Goal: Transaction & Acquisition: Book appointment/travel/reservation

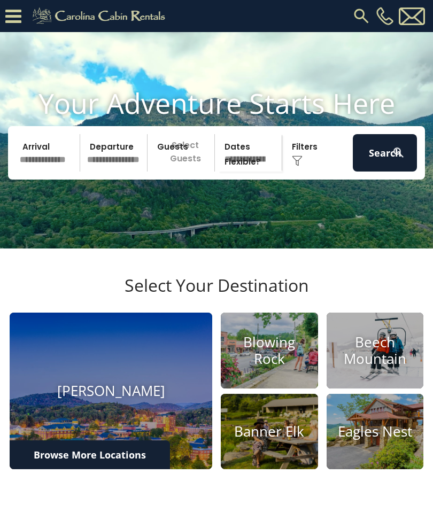
click at [308, 164] on div "Click to Choose" at bounding box center [317, 152] width 64 height 37
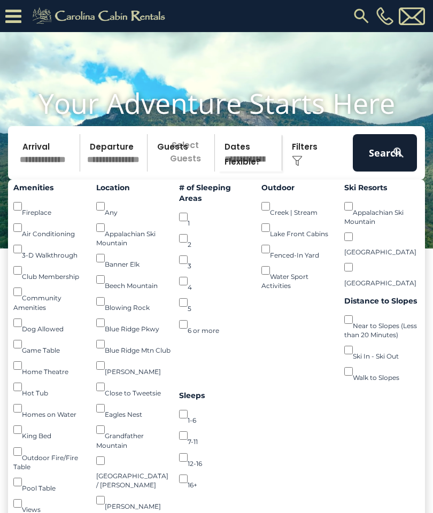
click at [359, 10] on img at bounding box center [361, 15] width 19 height 19
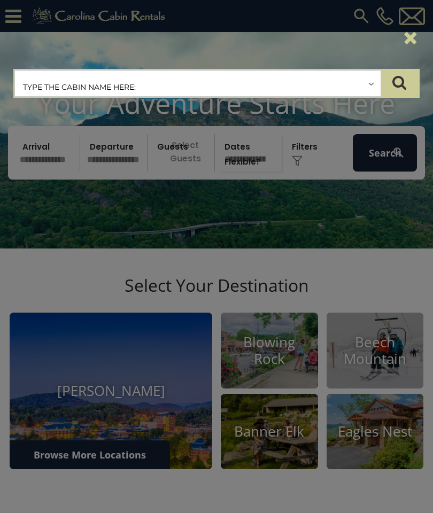
click at [252, 78] on input "text" at bounding box center [197, 84] width 365 height 27
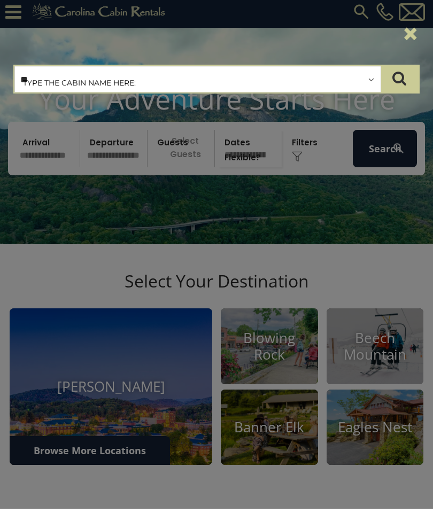
type input "*"
click at [223, 83] on input "text" at bounding box center [197, 84] width 365 height 27
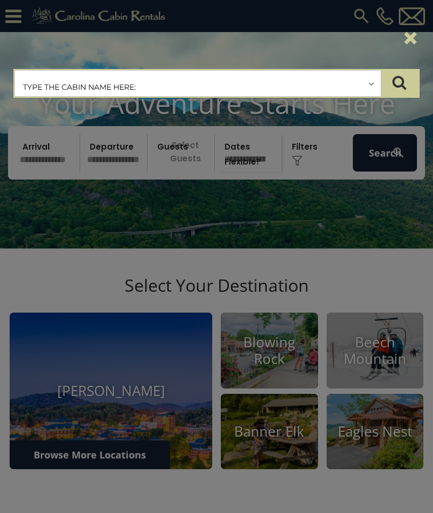
click at [221, 77] on input "text" at bounding box center [197, 84] width 365 height 27
click at [254, 82] on input "text" at bounding box center [197, 84] width 365 height 27
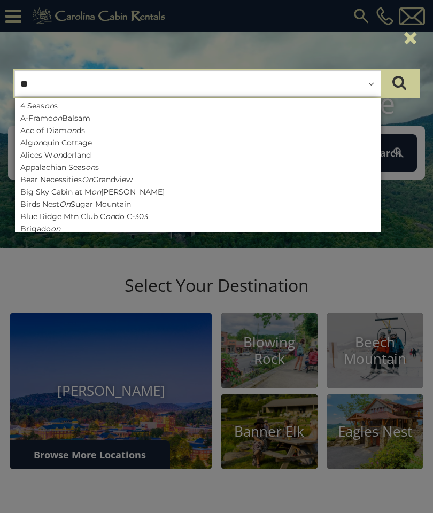
type input "*"
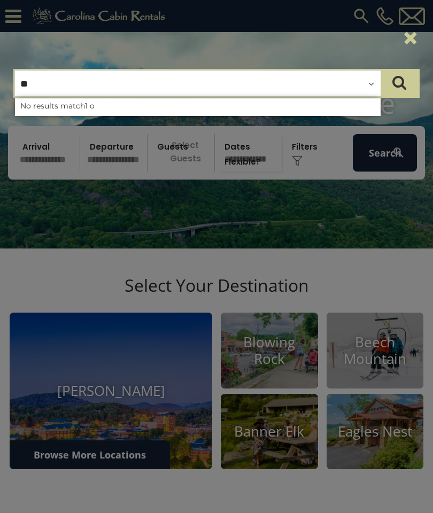
type input "*"
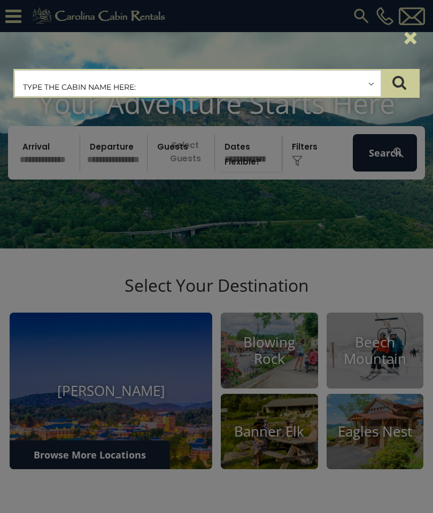
click at [46, 165] on div "**********" at bounding box center [216, 256] width 433 height 513
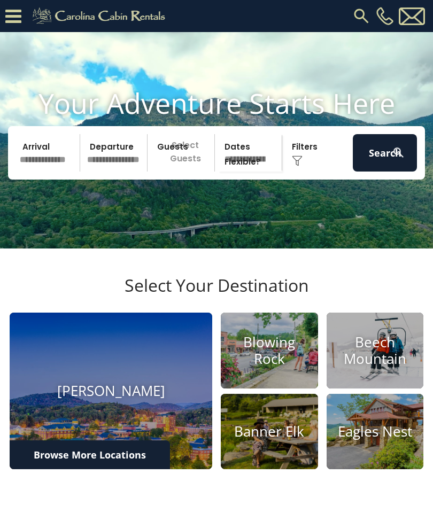
click at [37, 162] on input "text" at bounding box center [48, 152] width 64 height 37
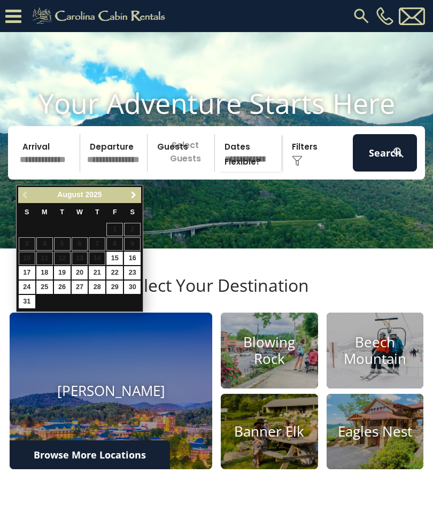
click at [135, 194] on span "Next" at bounding box center [133, 195] width 9 height 9
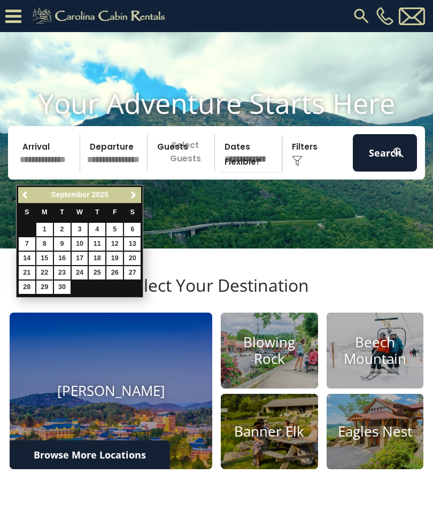
click at [143, 190] on div "Previous Next September 2025 S M T W T F S 1 2 3 4 5 6 7 8 9 10 11 12 13 14 15 …" at bounding box center [79, 241] width 127 height 113
click at [128, 193] on link "Next" at bounding box center [133, 195] width 13 height 13
click at [84, 252] on link "15" at bounding box center [80, 258] width 17 height 13
type input "********"
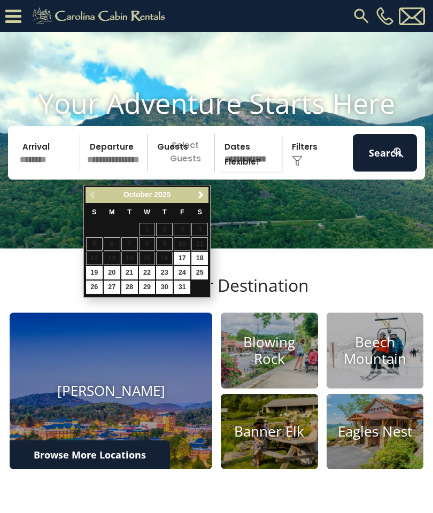
click at [51, 165] on input "********" at bounding box center [48, 152] width 64 height 37
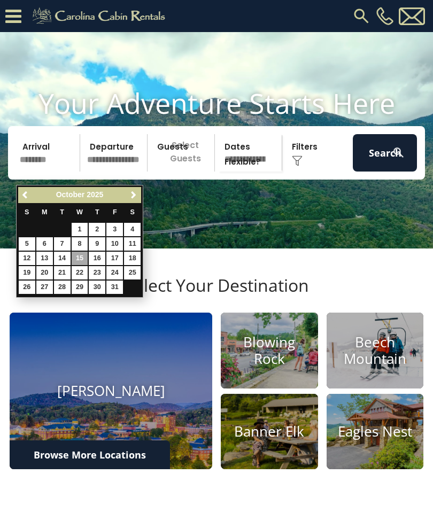
click at [82, 242] on link "8" at bounding box center [80, 243] width 17 height 13
type input "*******"
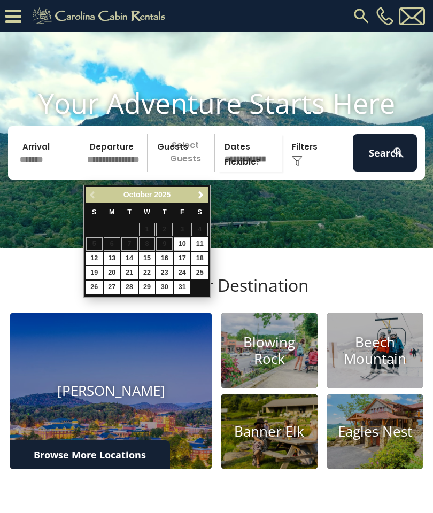
click at [97, 255] on link "12" at bounding box center [94, 258] width 17 height 13
type input "********"
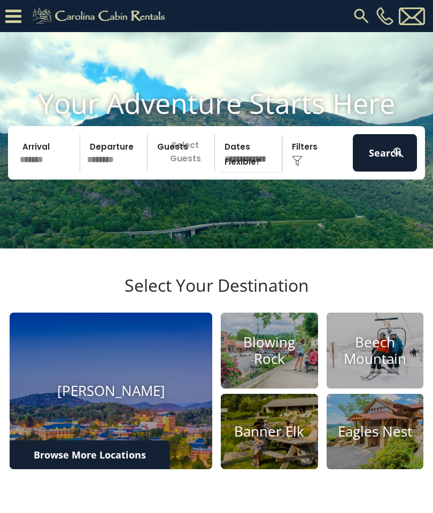
click at [182, 172] on p "Select Guests" at bounding box center [183, 152] width 64 height 37
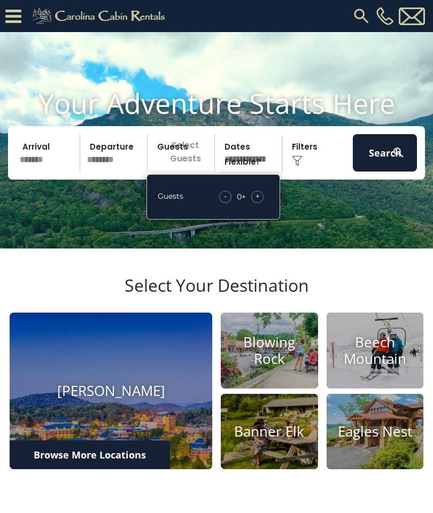
click at [261, 203] on div "+" at bounding box center [257, 197] width 12 height 12
click at [262, 203] on div "+" at bounding box center [257, 197] width 12 height 12
click at [307, 166] on div "Click to Choose" at bounding box center [317, 152] width 64 height 37
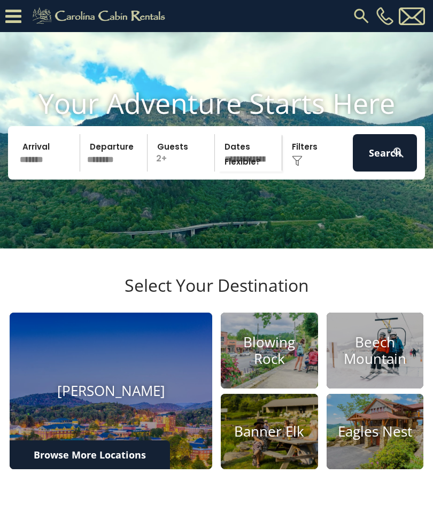
click at [305, 168] on div "Click to Choose" at bounding box center [317, 152] width 64 height 37
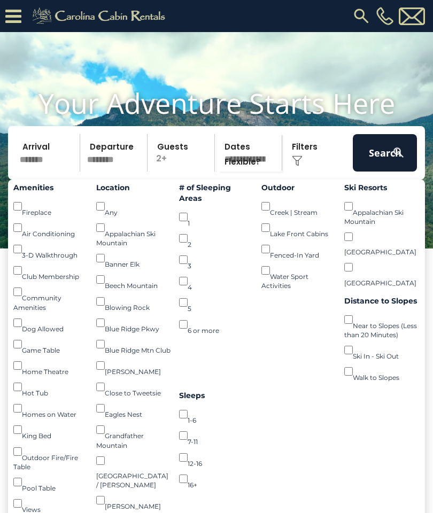
click at [24, 214] on div "Fireplace ()" at bounding box center [50, 206] width 75 height 21
click at [390, 163] on button "Search" at bounding box center [385, 152] width 64 height 37
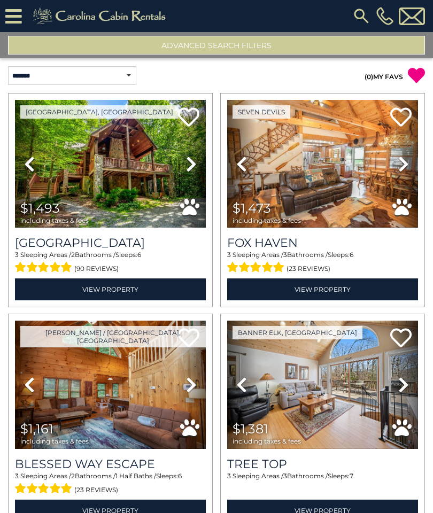
click at [353, 168] on img at bounding box center [322, 164] width 191 height 128
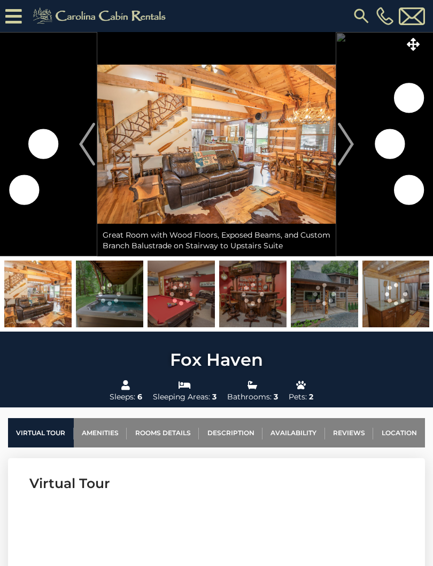
click at [342, 152] on img "Next" at bounding box center [346, 144] width 16 height 43
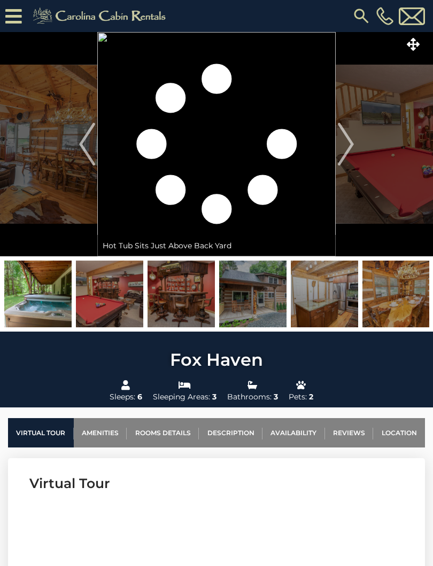
click at [131, 303] on img at bounding box center [109, 294] width 67 height 67
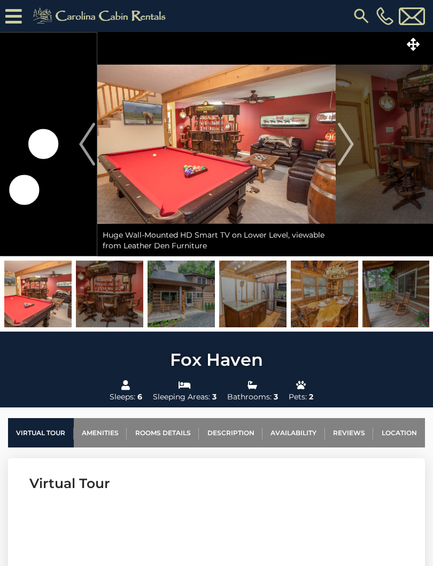
click at [345, 146] on img "Next" at bounding box center [346, 144] width 16 height 43
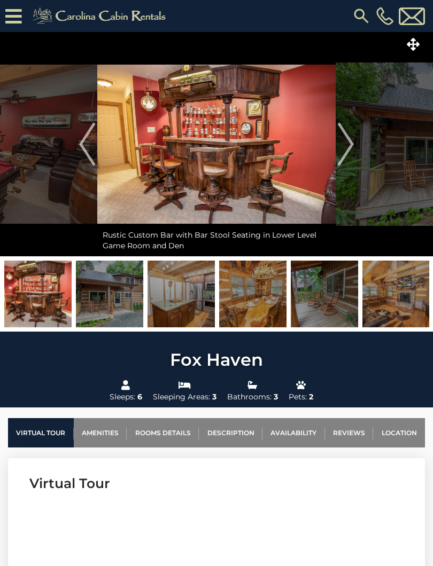
click at [347, 150] on img "Next" at bounding box center [346, 144] width 16 height 43
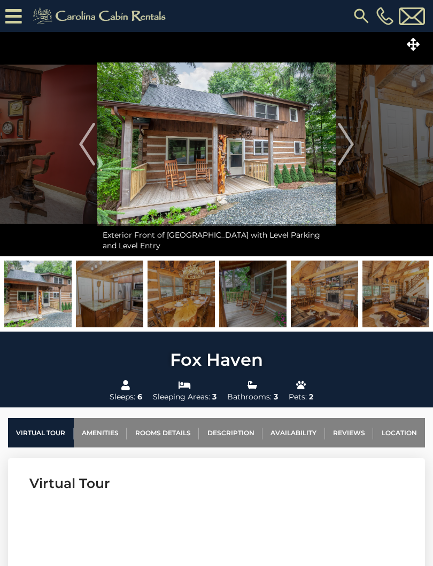
click at [355, 153] on button "Next" at bounding box center [346, 144] width 20 height 224
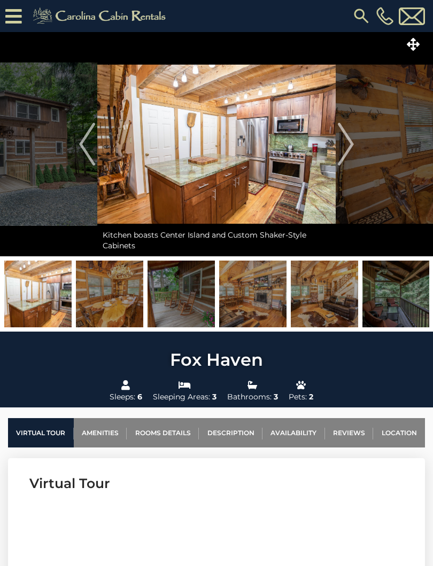
click at [349, 151] on img "Next" at bounding box center [346, 144] width 16 height 43
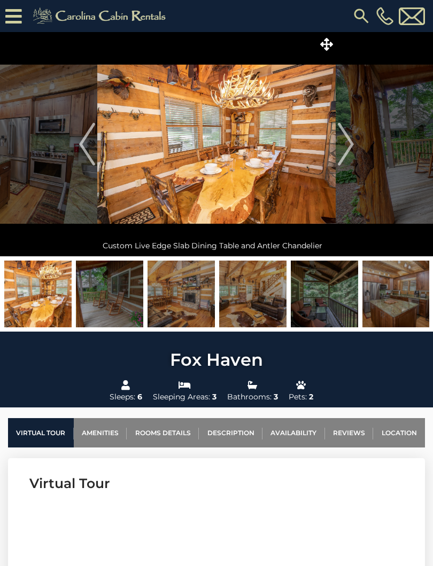
click at [345, 152] on img "Next" at bounding box center [346, 144] width 16 height 43
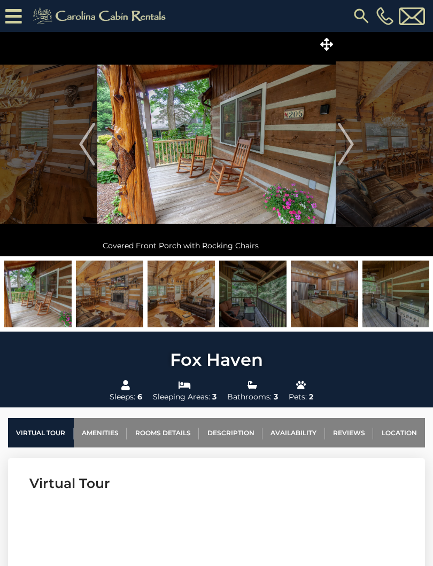
click at [345, 151] on img "Next" at bounding box center [346, 144] width 16 height 43
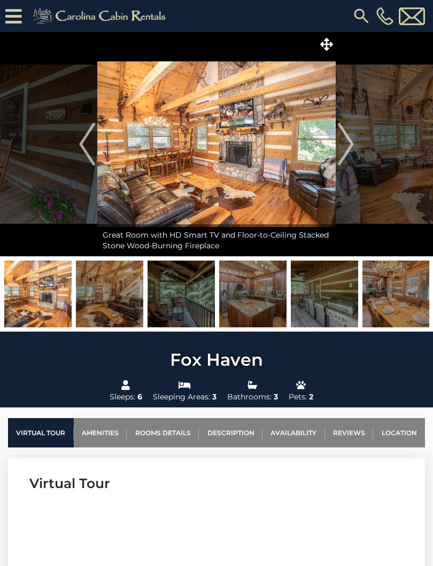
click at [353, 146] on img "Next" at bounding box center [346, 144] width 16 height 43
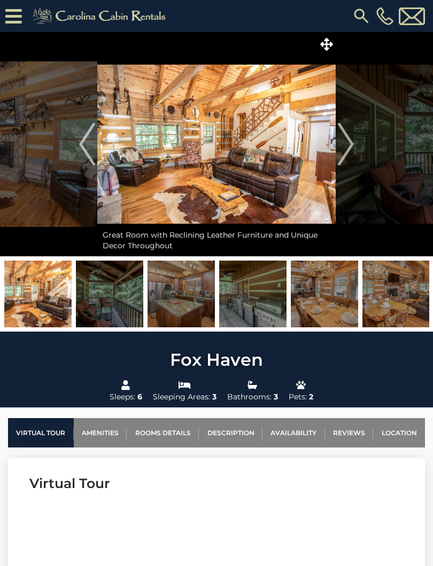
click at [353, 149] on img "Next" at bounding box center [346, 144] width 16 height 43
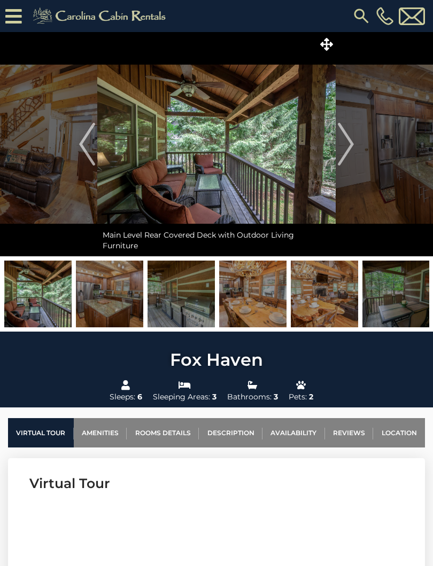
click at [351, 153] on img "Next" at bounding box center [346, 144] width 16 height 43
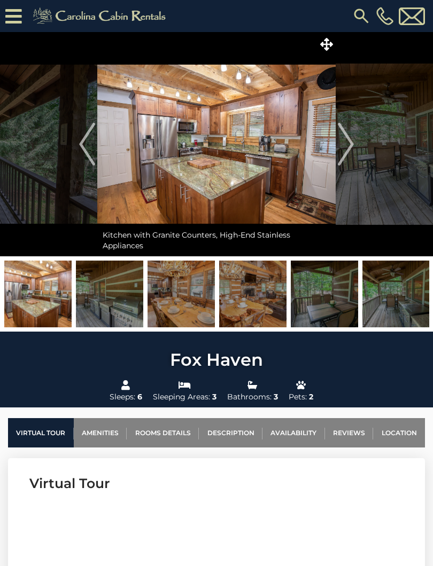
click at [353, 147] on img "Next" at bounding box center [346, 144] width 16 height 43
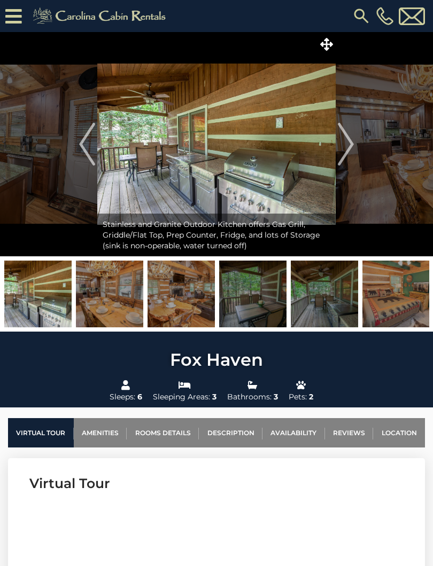
click at [353, 149] on img "Next" at bounding box center [346, 144] width 16 height 43
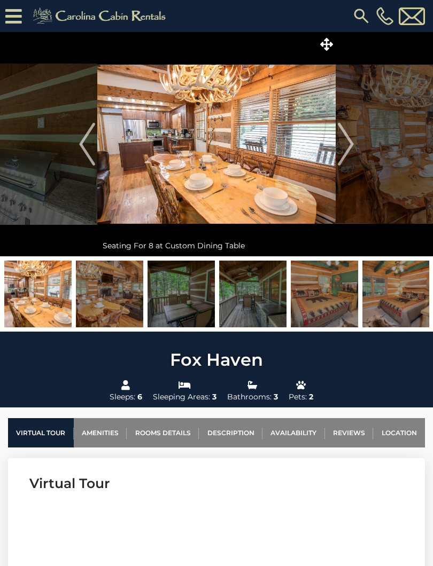
click at [354, 151] on button "Next" at bounding box center [346, 144] width 20 height 224
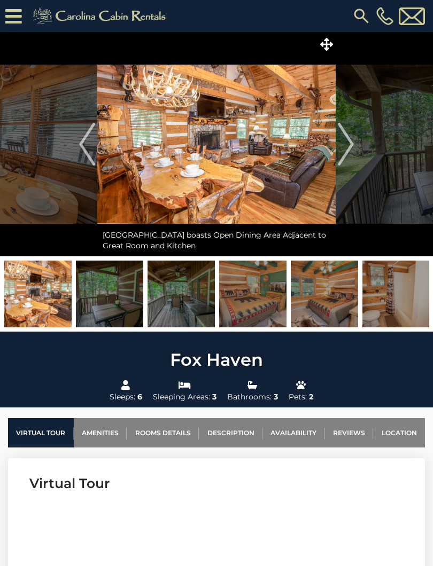
click at [354, 147] on button "Next" at bounding box center [346, 144] width 20 height 224
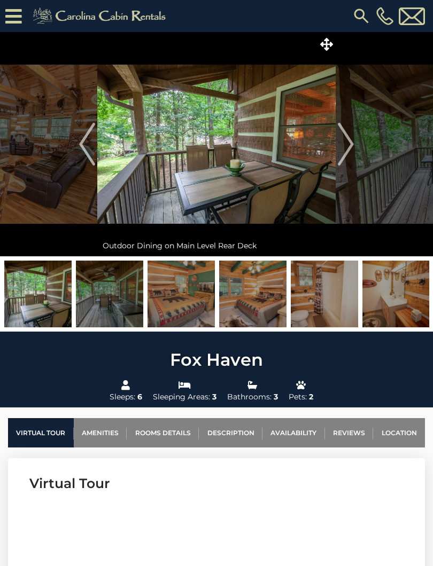
click at [353, 150] on img "Next" at bounding box center [346, 144] width 16 height 43
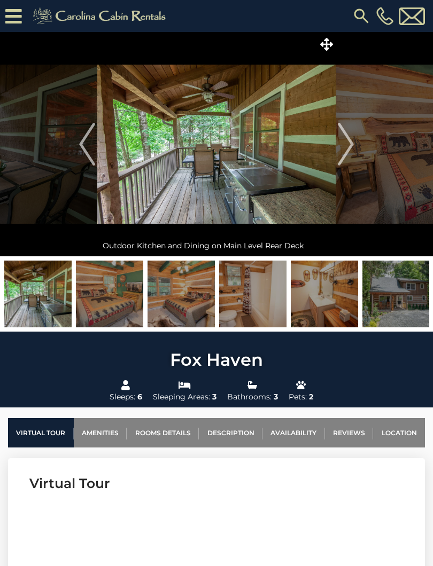
click at [353, 147] on img "Next" at bounding box center [346, 144] width 16 height 43
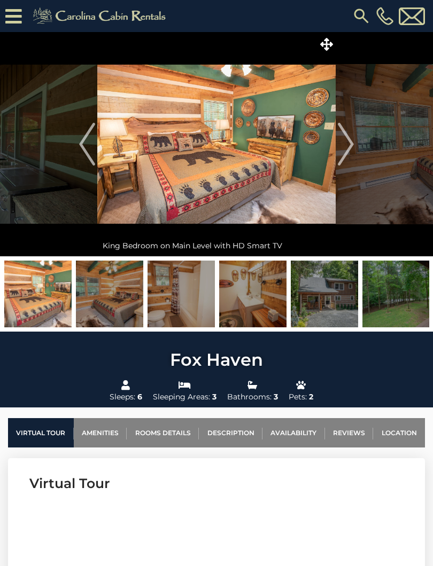
click at [355, 149] on button "Next" at bounding box center [346, 144] width 20 height 224
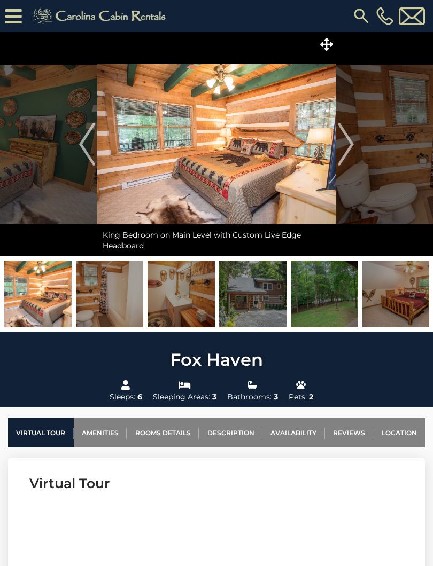
click at [355, 152] on button "Next" at bounding box center [346, 144] width 20 height 224
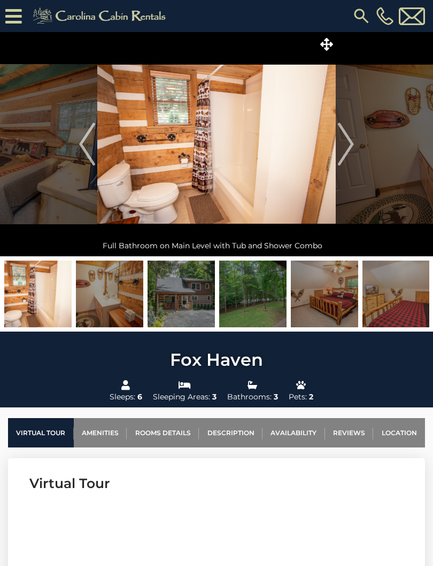
click at [354, 152] on img "Next" at bounding box center [346, 144] width 16 height 43
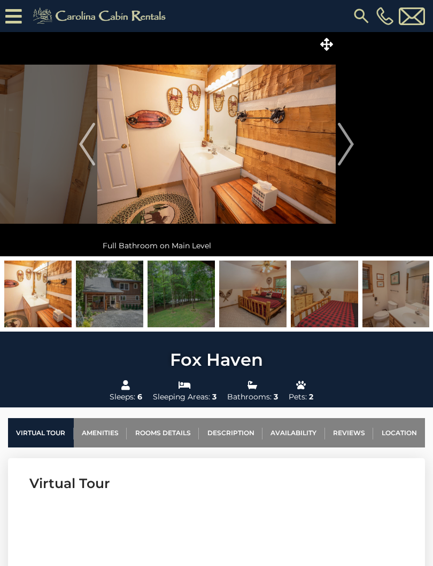
click at [354, 149] on button "Next" at bounding box center [346, 144] width 20 height 224
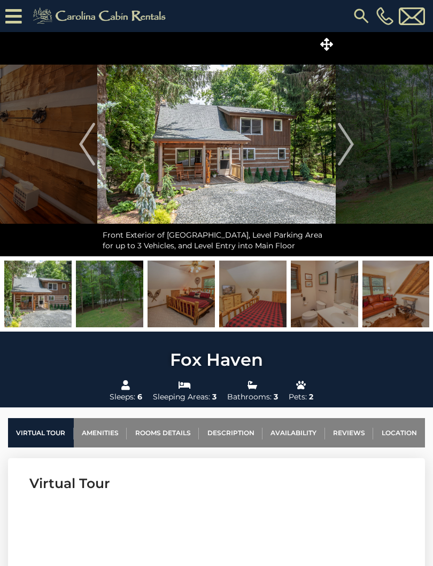
click at [354, 149] on button "Next" at bounding box center [346, 144] width 20 height 224
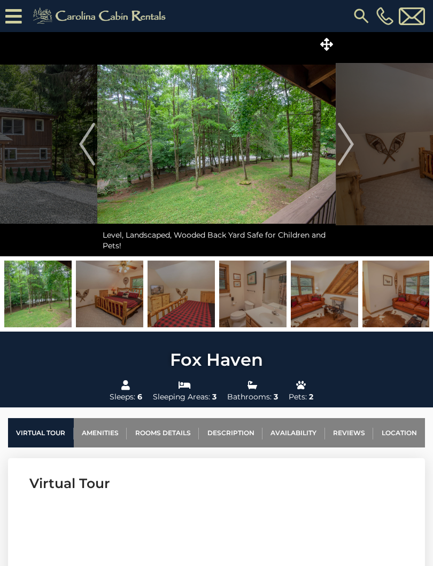
click at [355, 153] on button "Next" at bounding box center [346, 144] width 20 height 224
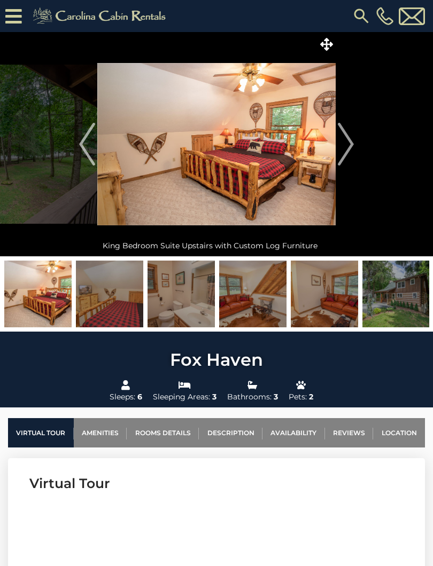
click at [352, 154] on img "Next" at bounding box center [346, 144] width 16 height 43
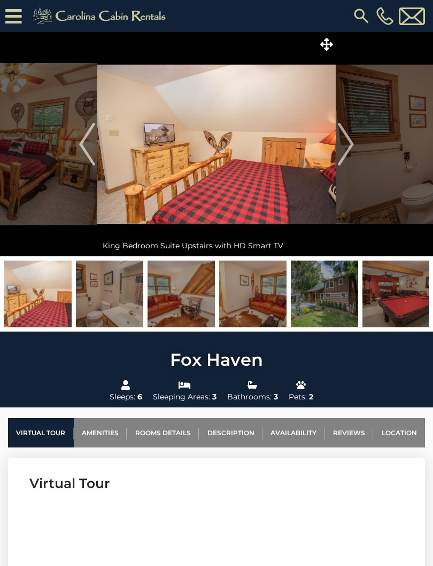
click at [352, 152] on img "Next" at bounding box center [346, 144] width 16 height 43
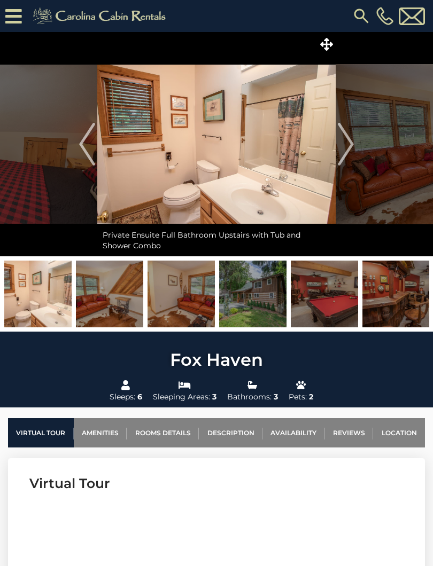
click at [349, 151] on img "Next" at bounding box center [346, 144] width 16 height 43
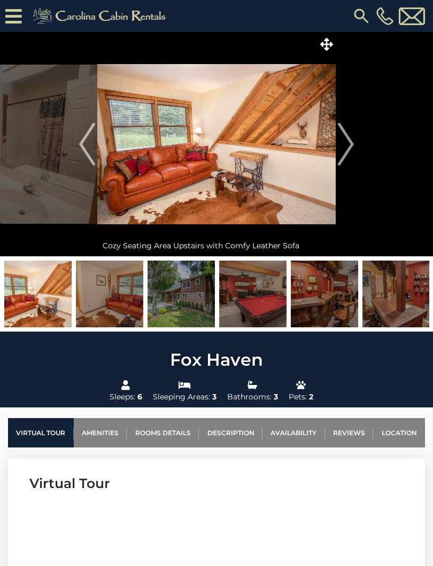
click at [345, 152] on img "Next" at bounding box center [346, 144] width 16 height 43
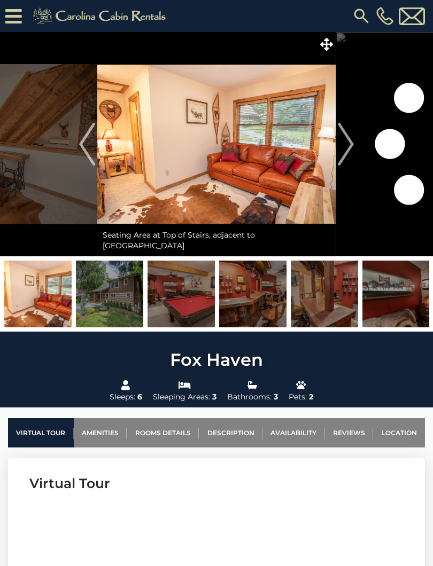
click at [352, 150] on img "Next" at bounding box center [346, 144] width 16 height 43
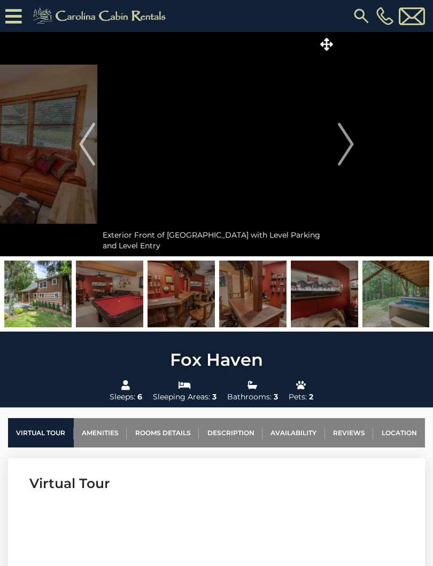
click at [355, 150] on button "Next" at bounding box center [346, 144] width 20 height 224
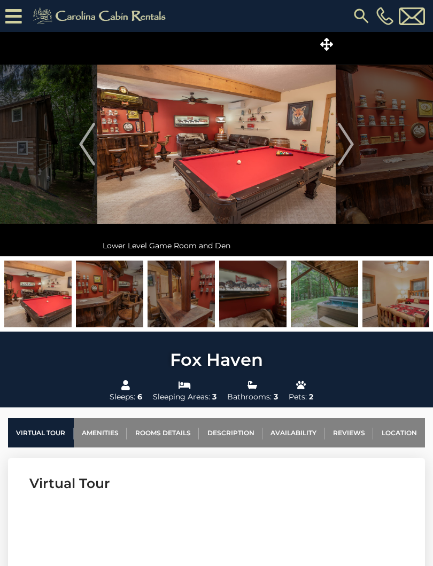
click at [336, 308] on img at bounding box center [324, 294] width 67 height 67
